Goal: Information Seeking & Learning: Learn about a topic

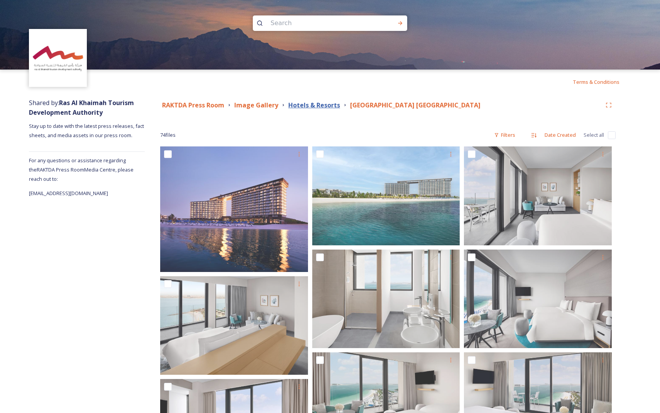
click at [329, 103] on strong "Hotels & Resorts" at bounding box center [314, 105] width 52 height 8
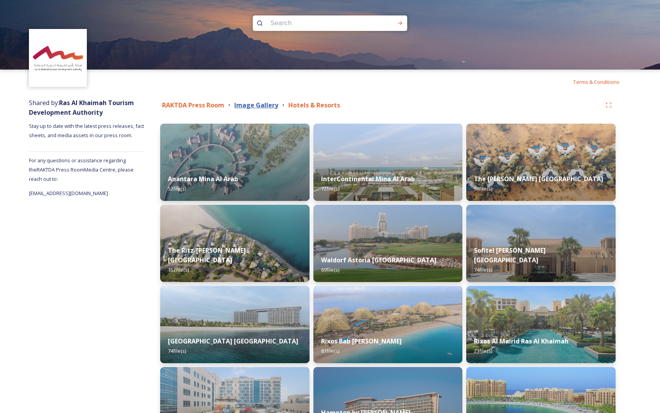
click at [251, 107] on strong "Image Gallery" at bounding box center [256, 105] width 44 height 8
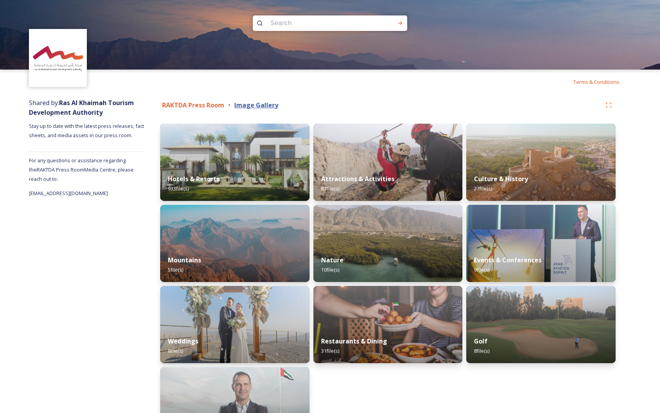
scroll to position [67, 0]
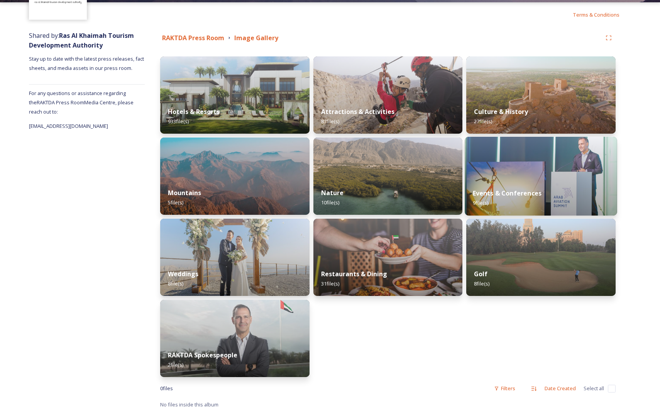
click at [480, 177] on img at bounding box center [541, 176] width 152 height 79
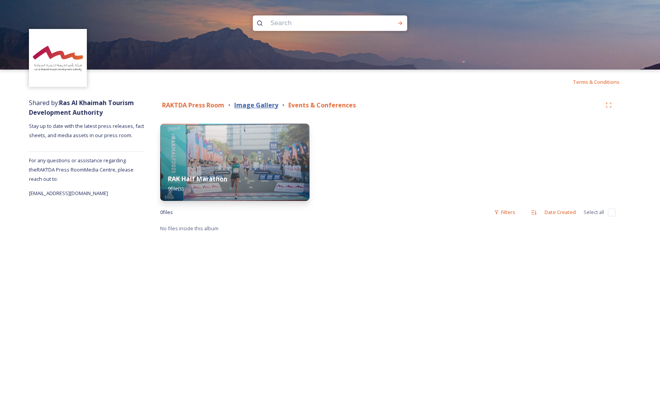
click at [250, 107] on strong "Image Gallery" at bounding box center [256, 105] width 44 height 8
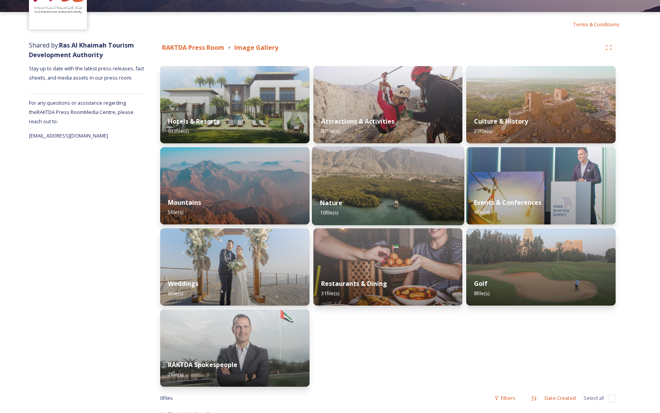
scroll to position [67, 0]
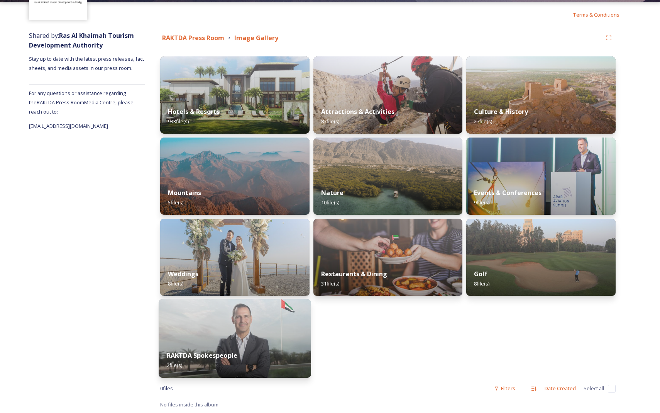
click at [280, 341] on img at bounding box center [235, 338] width 152 height 79
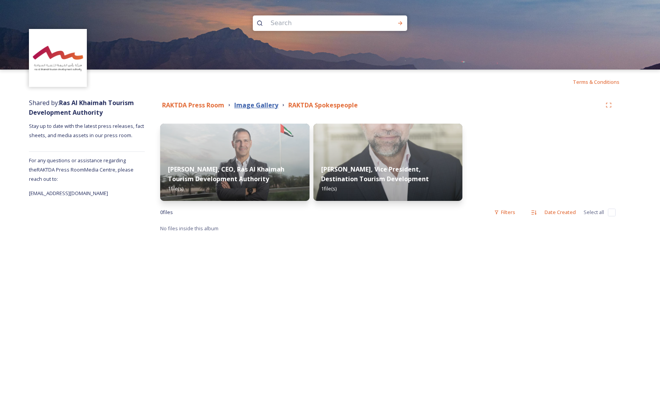
click at [261, 109] on strong "Image Gallery" at bounding box center [256, 105] width 44 height 8
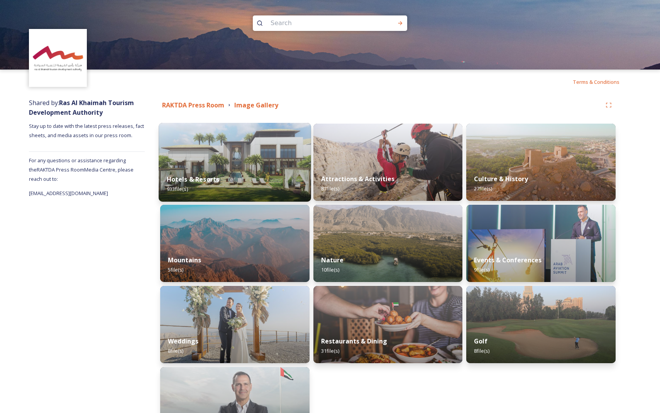
click at [238, 161] on img at bounding box center [235, 162] width 152 height 79
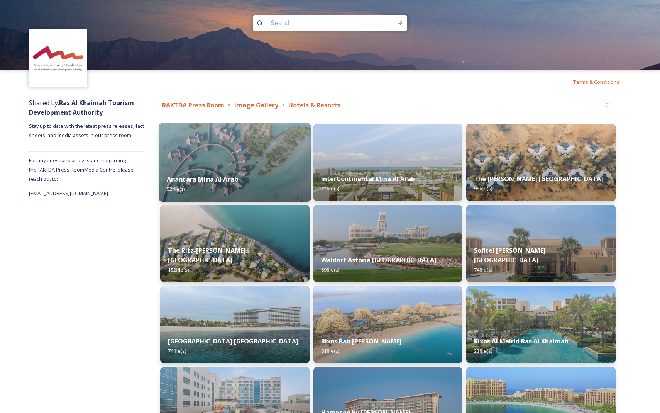
click at [239, 161] on img at bounding box center [235, 162] width 152 height 79
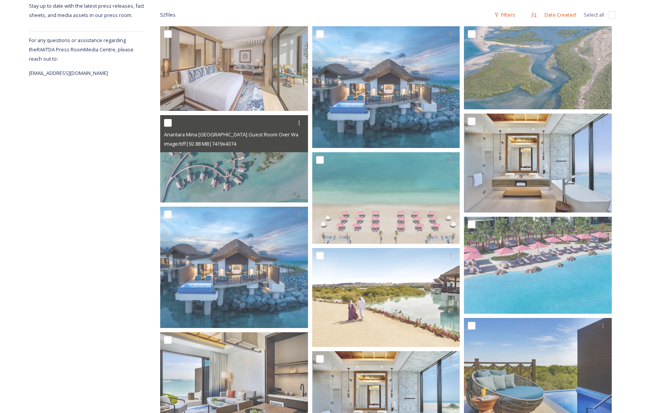
scroll to position [122, 0]
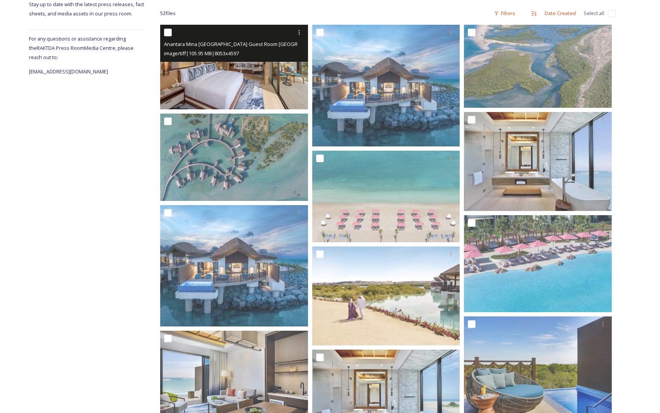
click at [301, 105] on img at bounding box center [234, 67] width 148 height 85
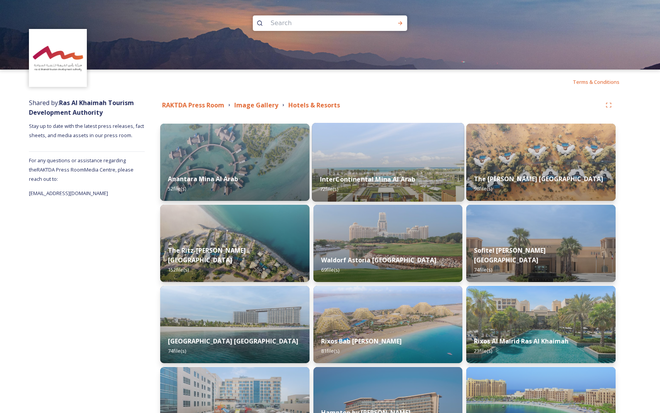
click at [370, 179] on strong "InterContinental Mina Al Arab" at bounding box center [368, 179] width 96 height 8
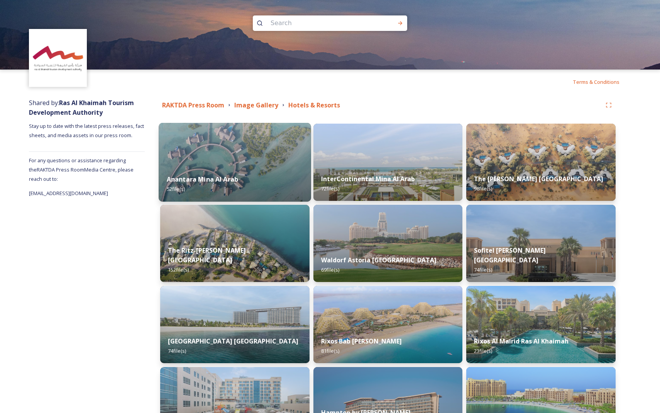
click at [244, 174] on div "Anantara Mina Al Arab 52 file(s)" at bounding box center [235, 183] width 152 height 35
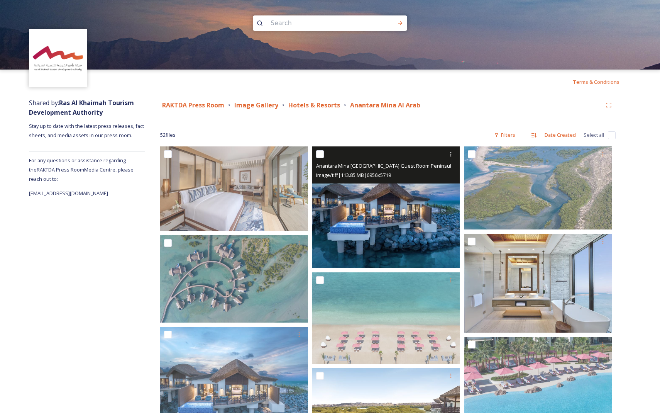
click at [379, 206] on img at bounding box center [386, 207] width 148 height 122
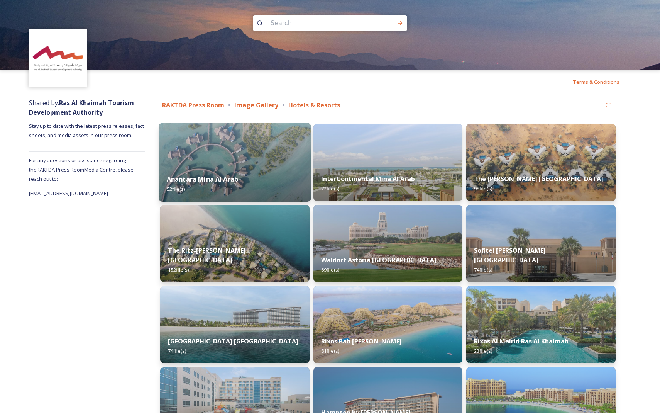
click at [250, 159] on img at bounding box center [235, 162] width 152 height 79
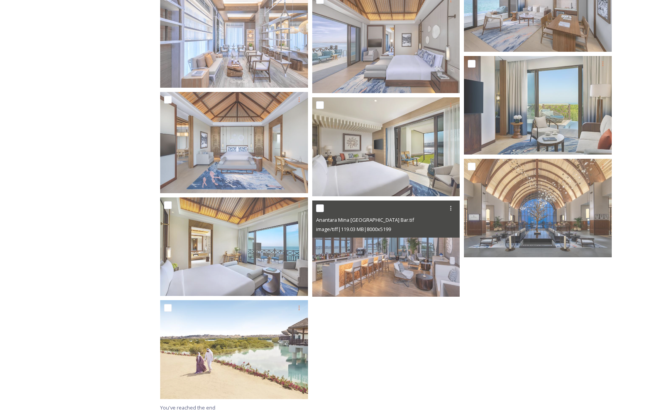
scroll to position [1619, 0]
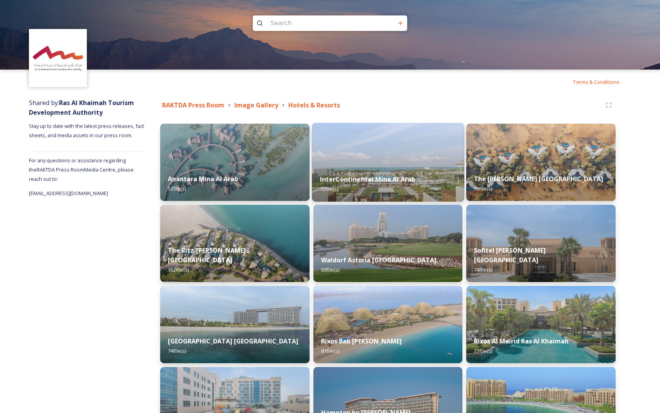
click at [423, 183] on div "InterContinental Mina Al Arab 72 file(s)" at bounding box center [388, 183] width 152 height 35
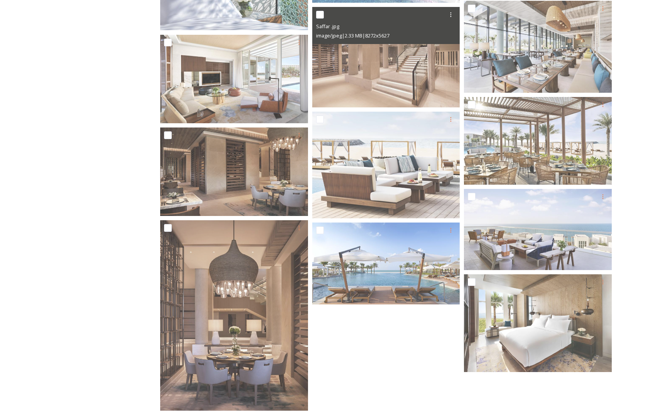
scroll to position [2274, 0]
